Goal: Contribute content: Contribute content

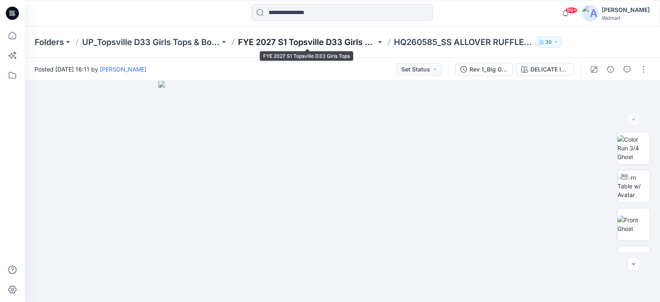
click at [331, 44] on p "FYE 2027 S1 Topsville D33 Girls Tops" at bounding box center [307, 42] width 138 height 12
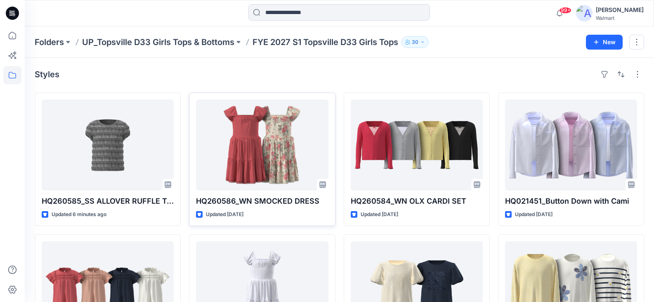
scroll to position [41, 0]
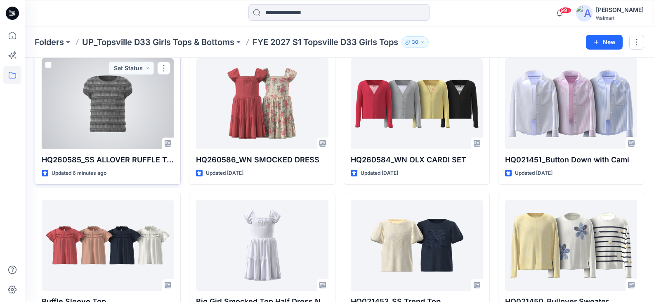
click at [132, 112] on div at bounding box center [108, 103] width 132 height 91
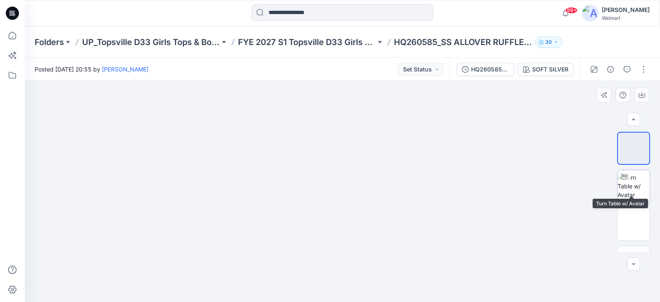
scroll to position [27, 0]
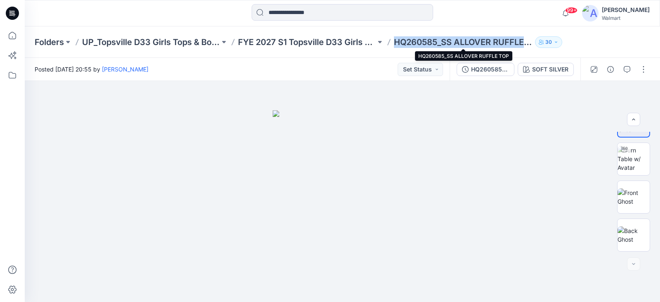
drag, startPoint x: 394, startPoint y: 43, endPoint x: 524, endPoint y: 43, distance: 129.1
click at [524, 43] on p "HQ260585_SS ALLOVER RUFFLE TOP" at bounding box center [463, 42] width 138 height 12
copy p "HQ260585_SS ALLOVER RUFFLE"
click at [647, 65] on button "button" at bounding box center [643, 69] width 13 height 13
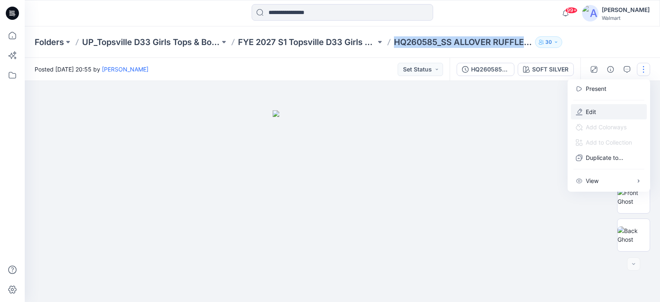
click at [595, 110] on p "Edit" at bounding box center [591, 111] width 10 height 9
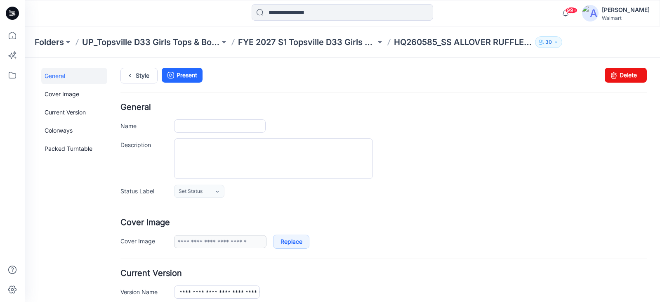
type input "**********"
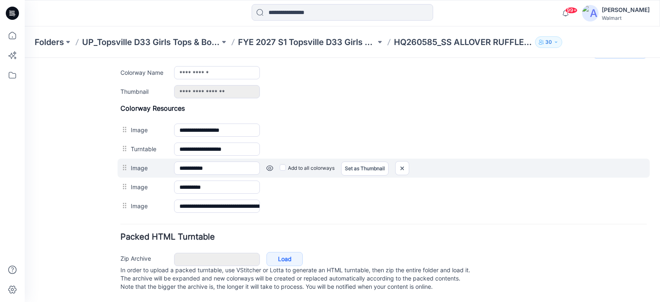
scroll to position [311, 0]
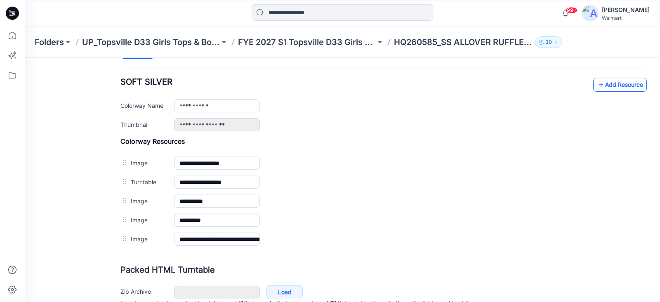
click at [612, 88] on link "Add Resource" at bounding box center [620, 85] width 54 height 14
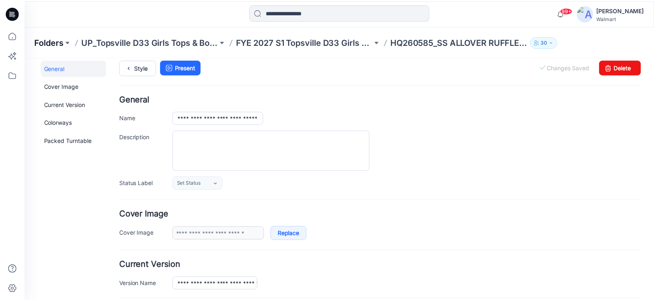
scroll to position [0, 0]
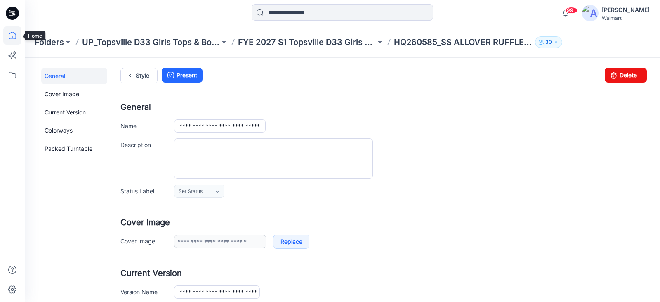
click at [11, 38] on icon at bounding box center [12, 35] width 18 height 18
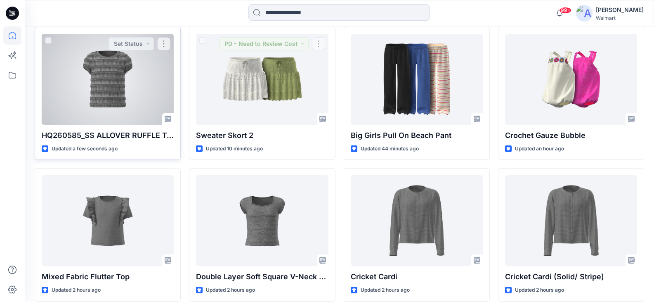
scroll to position [248, 0]
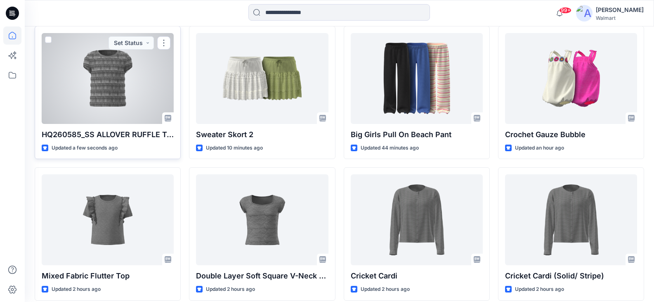
click at [124, 80] on div at bounding box center [108, 78] width 132 height 91
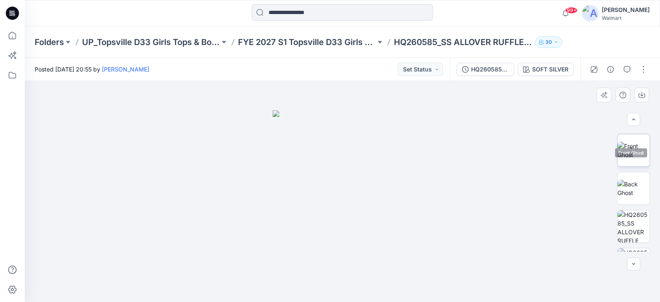
scroll to position [103, 0]
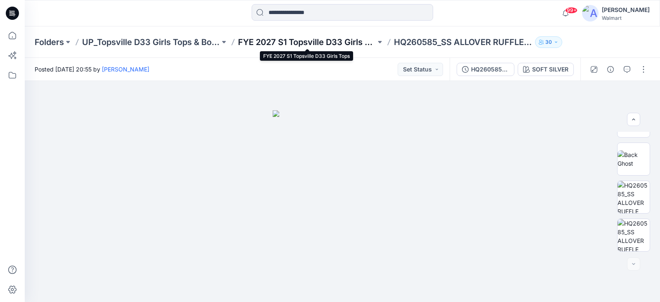
click at [320, 44] on p "FYE 2027 S1 Topsville D33 Girls Tops" at bounding box center [307, 42] width 138 height 12
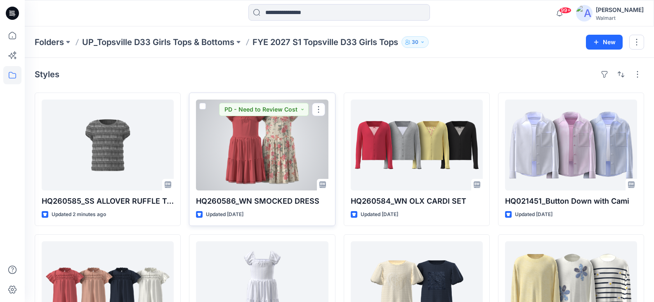
click at [265, 146] on div at bounding box center [262, 144] width 132 height 91
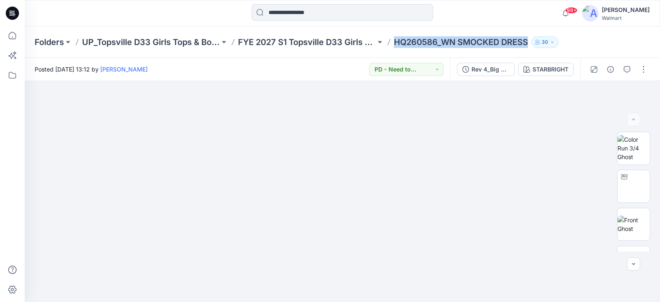
drag, startPoint x: 397, startPoint y: 41, endPoint x: 531, endPoint y: 48, distance: 134.7
click at [531, 48] on div "Folders UP_Topsville D33 Girls Tops & Bottoms FYE 2027 S1 Topsville D33 Girls T…" at bounding box center [342, 41] width 635 height 31
copy div "HQ260586_WN SMOCKED DRESS 30"
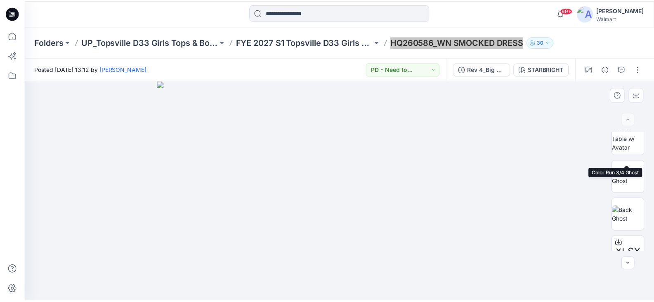
scroll to position [103, 0]
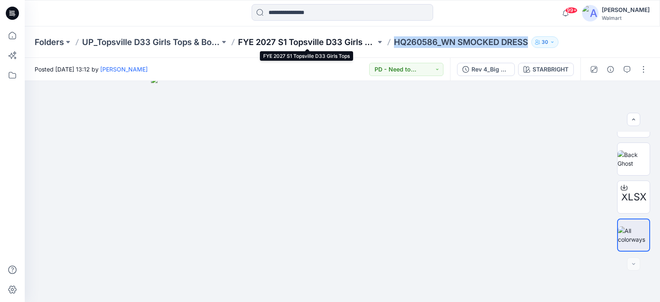
click at [334, 40] on p "FYE 2027 S1 Topsville D33 Girls Tops" at bounding box center [307, 42] width 138 height 12
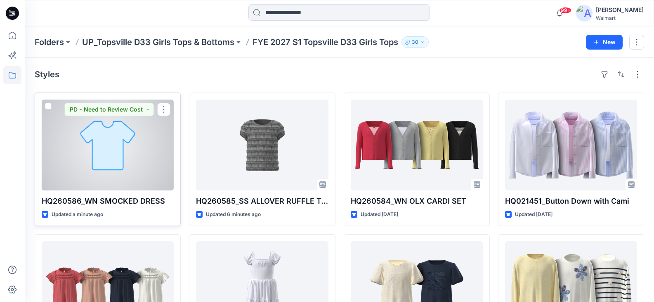
click at [162, 178] on div at bounding box center [108, 144] width 132 height 91
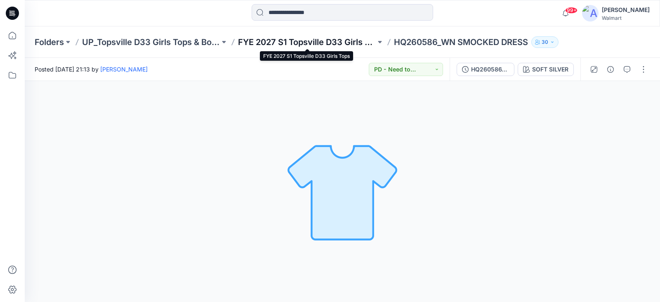
click at [297, 42] on p "FYE 2027 S1 Topsville D33 Girls Tops" at bounding box center [307, 42] width 138 height 12
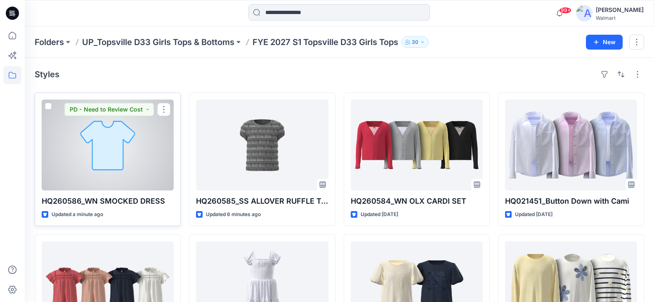
click at [145, 172] on div at bounding box center [108, 144] width 132 height 91
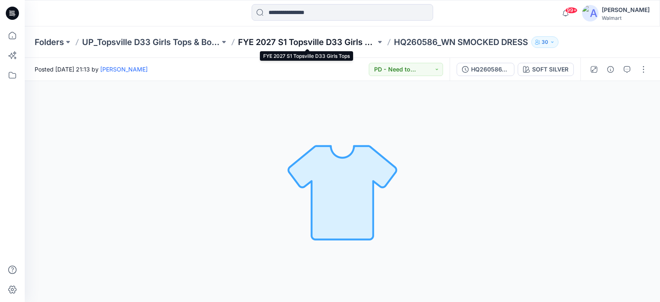
click at [326, 40] on p "FYE 2027 S1 Topsville D33 Girls Tops" at bounding box center [307, 42] width 138 height 12
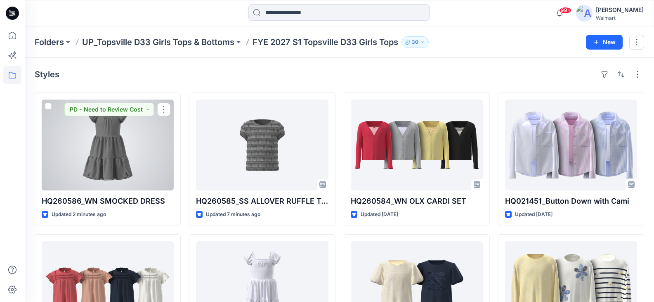
drag, startPoint x: 148, startPoint y: 157, endPoint x: 153, endPoint y: 158, distance: 5.1
click at [148, 157] on div at bounding box center [108, 144] width 132 height 91
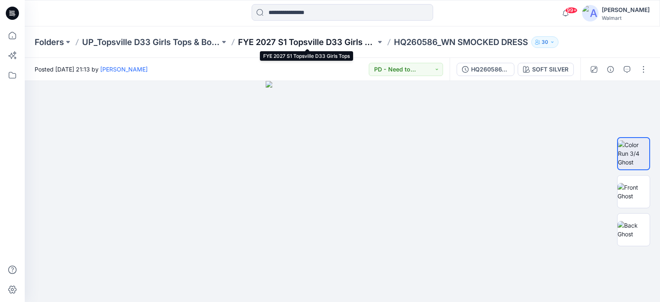
click at [293, 40] on p "FYE 2027 S1 Topsville D33 Girls Tops" at bounding box center [307, 42] width 138 height 12
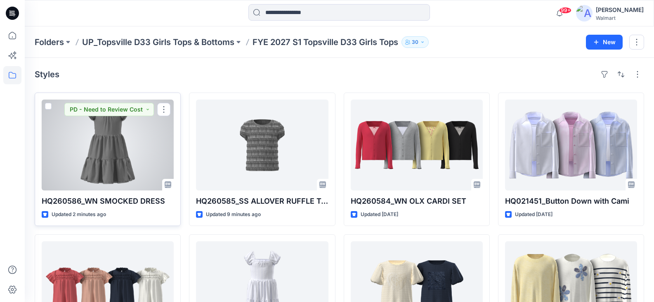
click at [87, 168] on div at bounding box center [108, 144] width 132 height 91
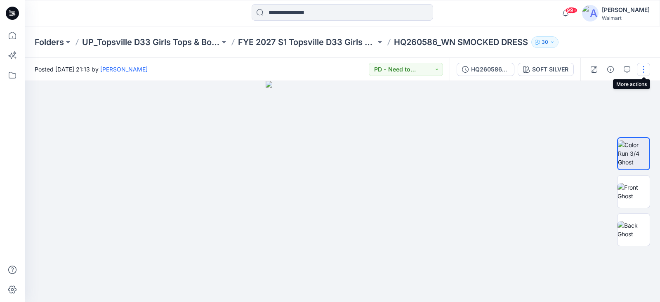
click at [640, 66] on button "button" at bounding box center [643, 69] width 13 height 13
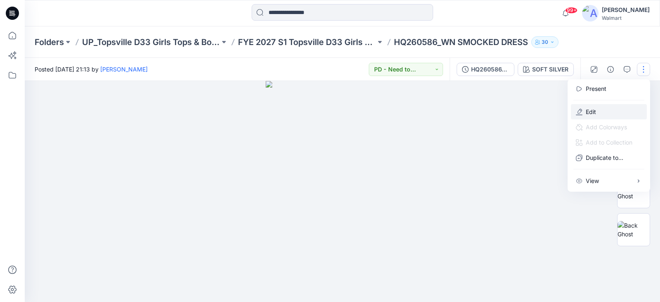
click at [592, 109] on p "Edit" at bounding box center [591, 111] width 10 height 9
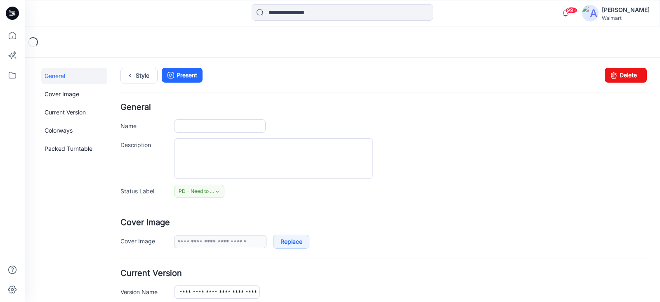
type input "**********"
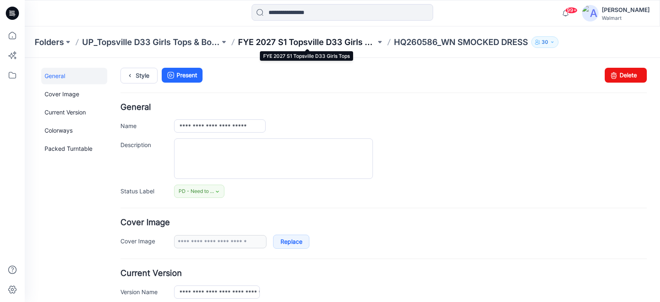
click at [284, 39] on p "FYE 2027 S1 Topsville D33 Girls Tops" at bounding box center [307, 42] width 138 height 12
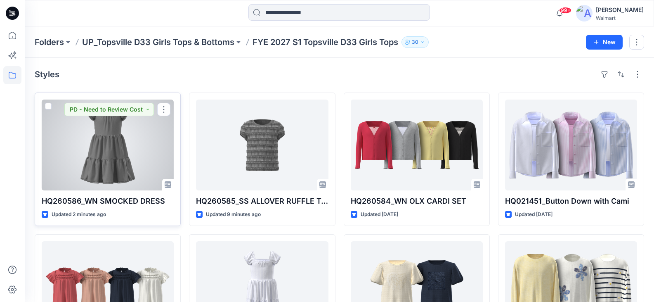
click at [130, 161] on div at bounding box center [108, 144] width 132 height 91
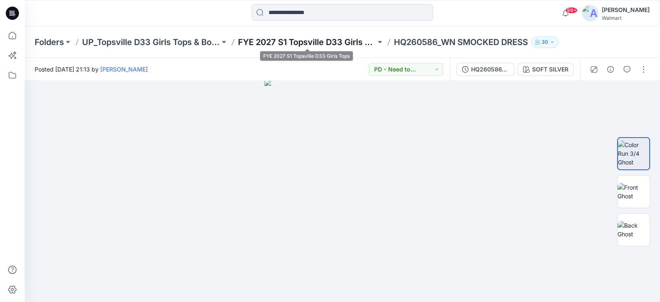
click at [278, 40] on p "FYE 2027 S1 Topsville D33 Girls Tops" at bounding box center [307, 42] width 138 height 12
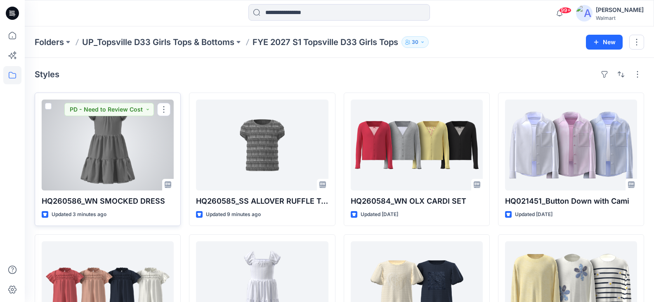
click at [153, 157] on div at bounding box center [108, 144] width 132 height 91
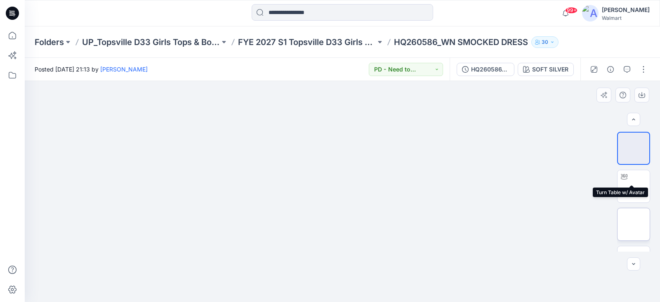
scroll to position [27, 0]
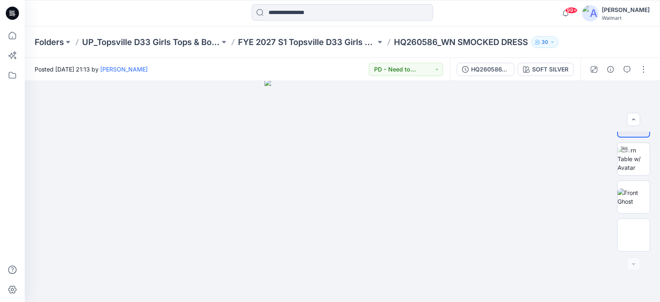
click at [425, 40] on p "HQ260586_WN SMOCKED DRESS" at bounding box center [461, 42] width 134 height 12
copy div "HQ260586_WN SMOCKED DRESS 30"
click at [415, 45] on p "HQ260586_WN SMOCKED DRESS" at bounding box center [461, 42] width 134 height 12
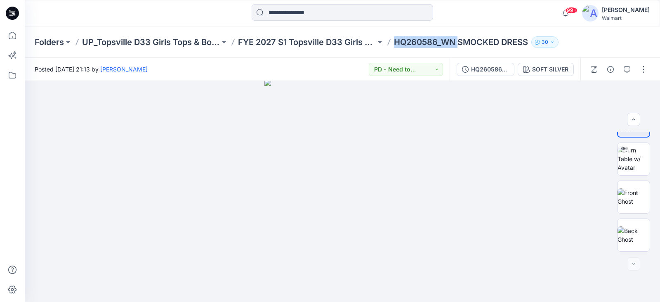
click at [414, 44] on p "HQ260586_WN SMOCKED DRESS" at bounding box center [461, 42] width 134 height 12
click at [436, 43] on p "HQ260586_WN SMOCKED DRESS" at bounding box center [461, 42] width 134 height 12
drag, startPoint x: 440, startPoint y: 42, endPoint x: 397, endPoint y: 45, distance: 43.0
click at [397, 45] on p "HQ260586_WN SMOCKED DRESS" at bounding box center [461, 42] width 134 height 12
copy p "HQ260586"
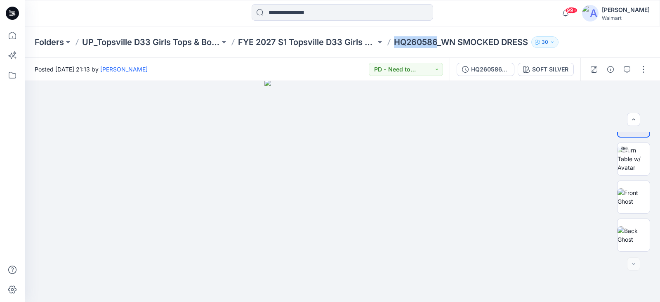
click at [417, 37] on p "HQ260586_WN SMOCKED DRESS" at bounding box center [461, 42] width 134 height 12
drag, startPoint x: 395, startPoint y: 42, endPoint x: 534, endPoint y: 50, distance: 139.7
click at [534, 50] on div "Folders UP_Topsville D33 Girls Tops & Bottoms FYE 2027 S1 Topsville D33 Girls T…" at bounding box center [342, 41] width 635 height 31
copy div "HQ260586_WN SMOCKED DRESS 30"
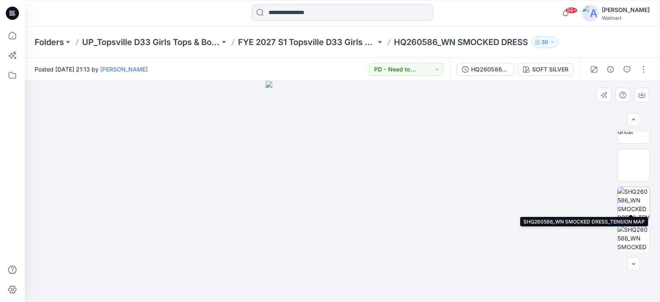
scroll to position [103, 0]
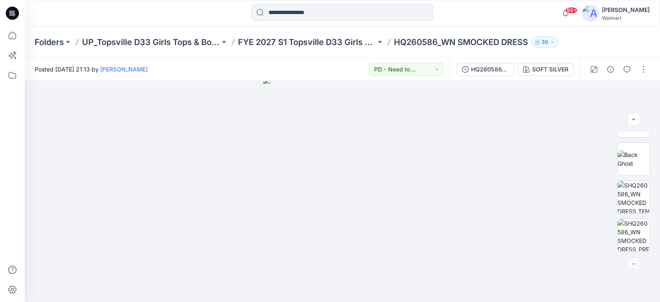
drag, startPoint x: 432, startPoint y: 32, endPoint x: 407, endPoint y: 44, distance: 28.1
click at [432, 32] on div "Folders UP_Topsville D33 Girls Tops & Bottoms FYE 2027 S1 Topsville D33 Girls T…" at bounding box center [342, 41] width 635 height 31
click at [407, 44] on p "HQ260586_WN SMOCKED DRESS" at bounding box center [461, 42] width 134 height 12
copy p "HQ260586_WN"
